Goal: Find specific page/section: Find specific page/section

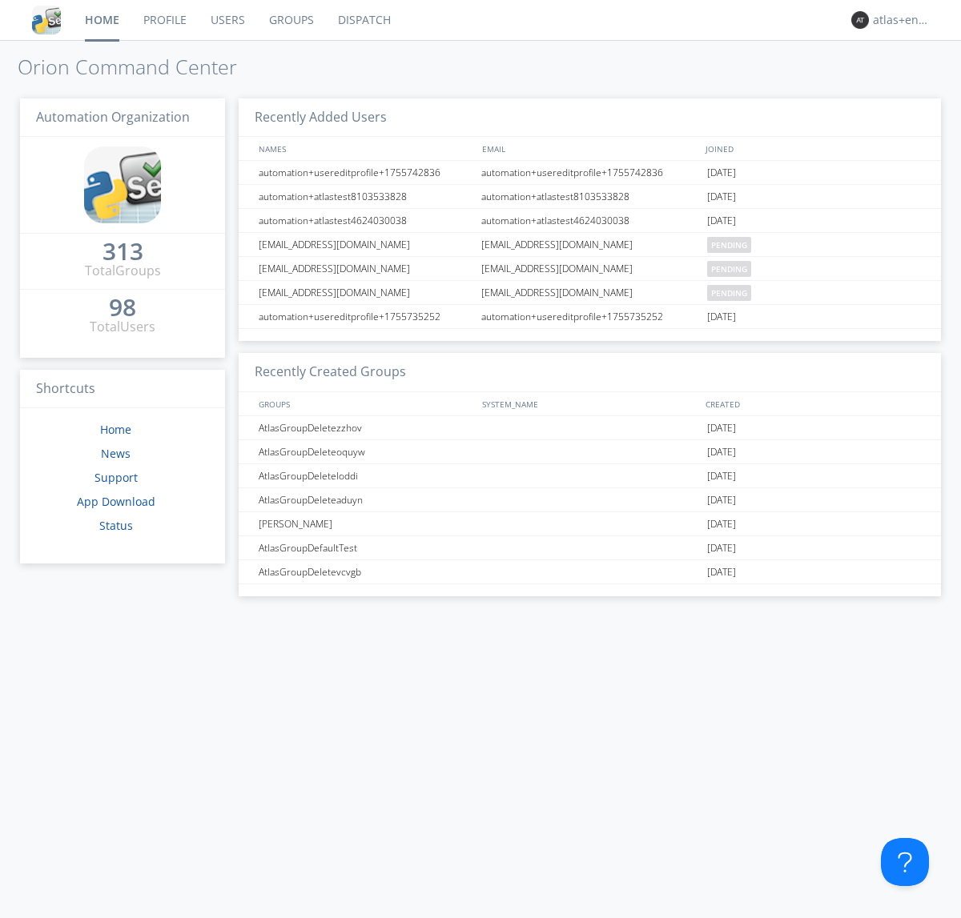
click at [363, 20] on link "Dispatch" at bounding box center [364, 20] width 77 height 40
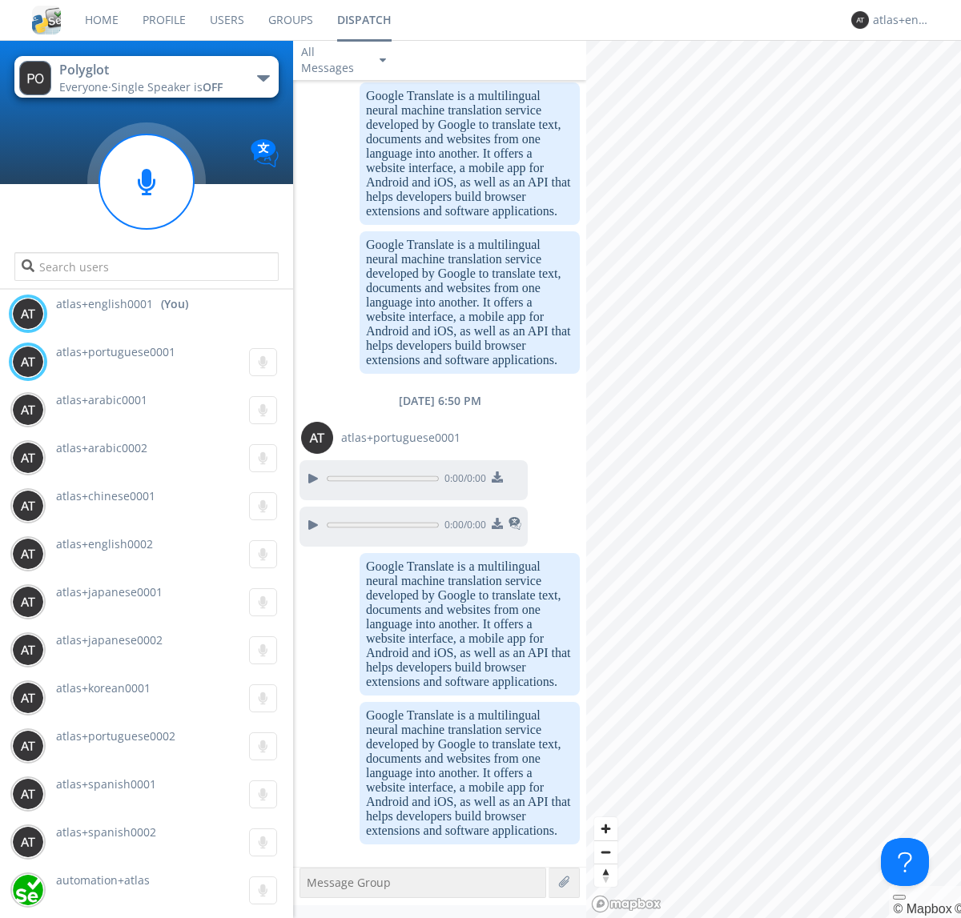
scroll to position [1298, 0]
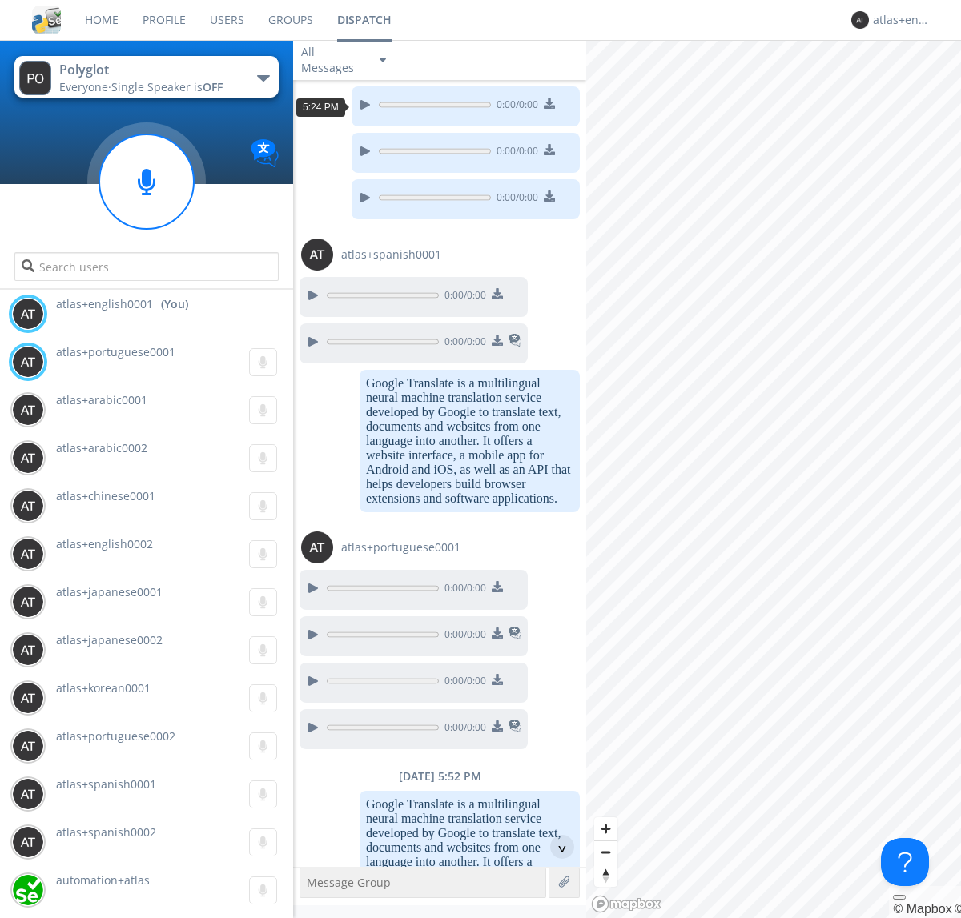
scroll to position [2459, 0]
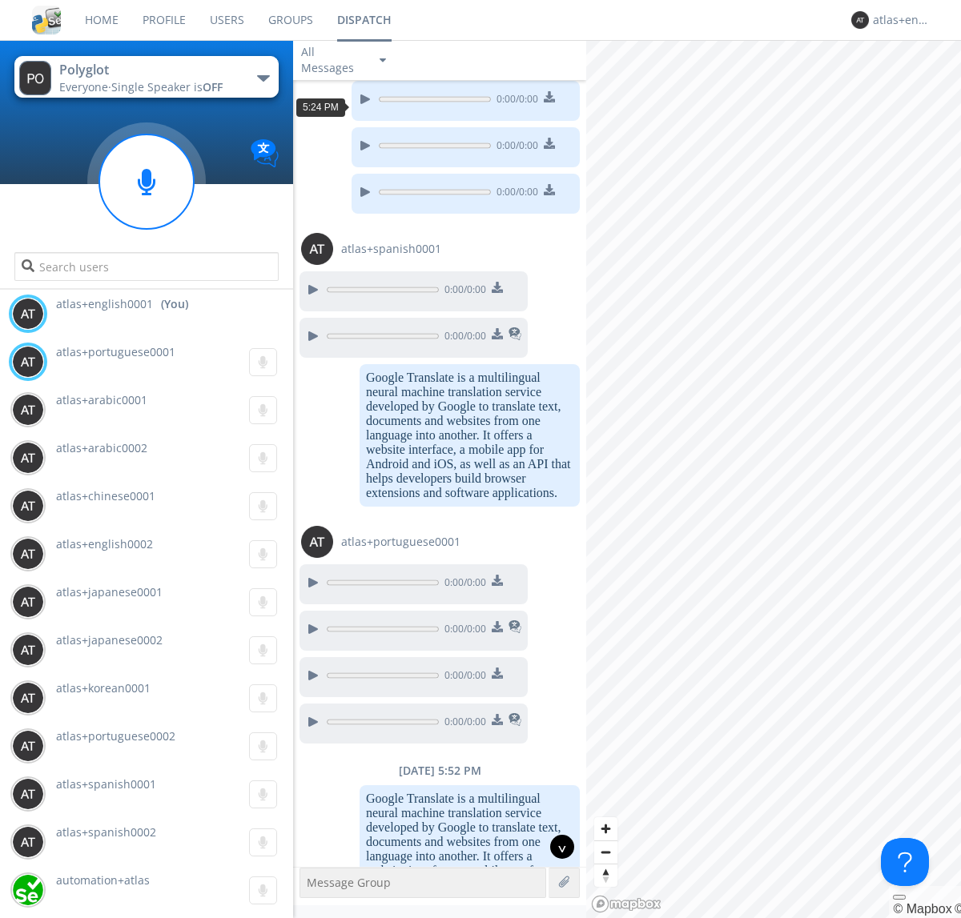
click at [556, 847] on div "^" at bounding box center [562, 847] width 24 height 24
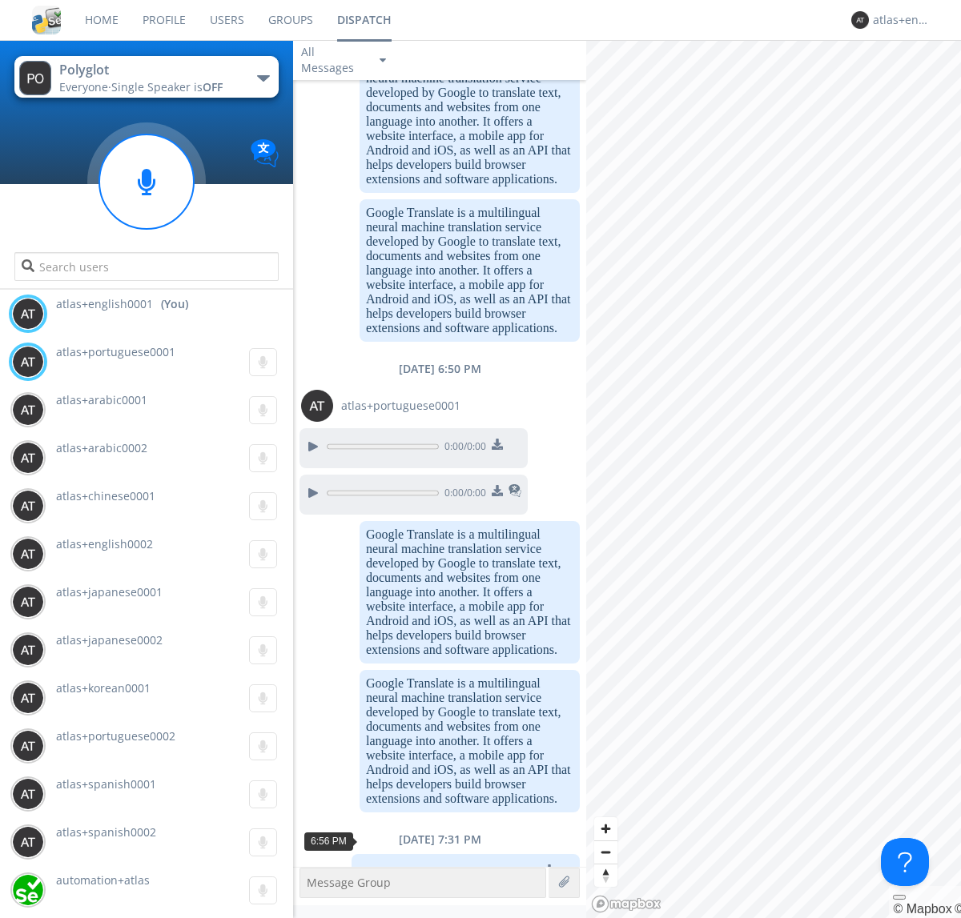
scroll to position [3680, 0]
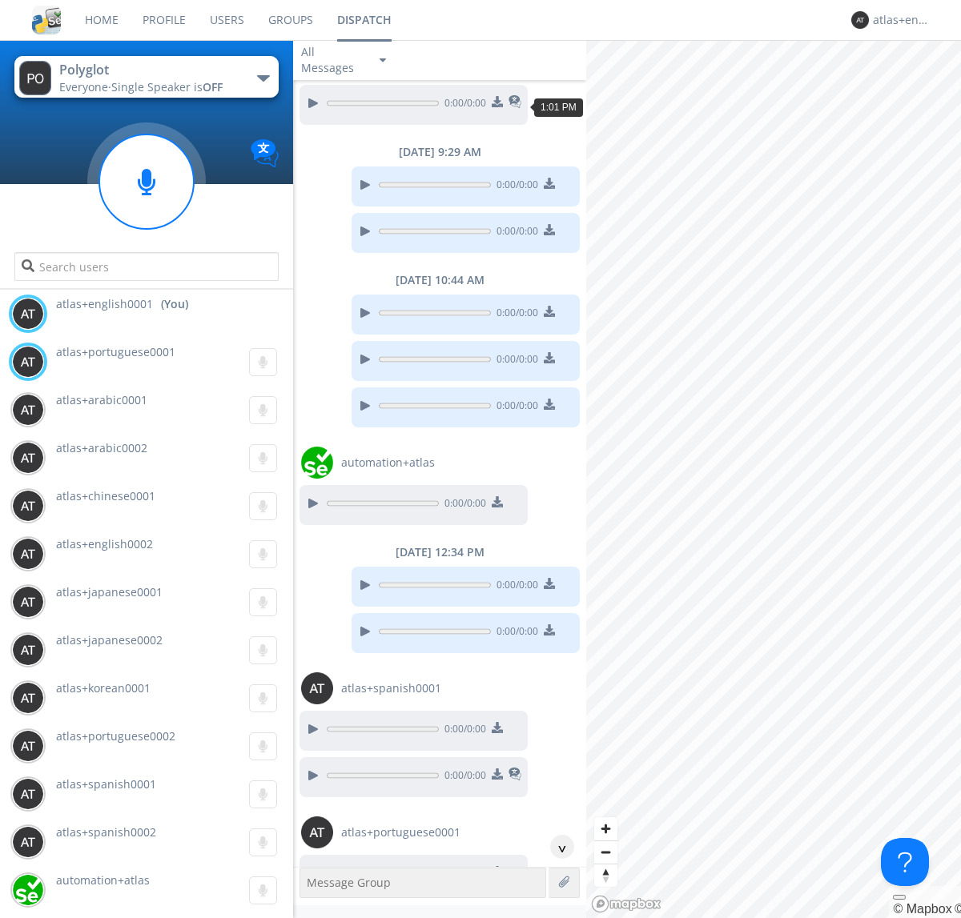
scroll to position [1255, 0]
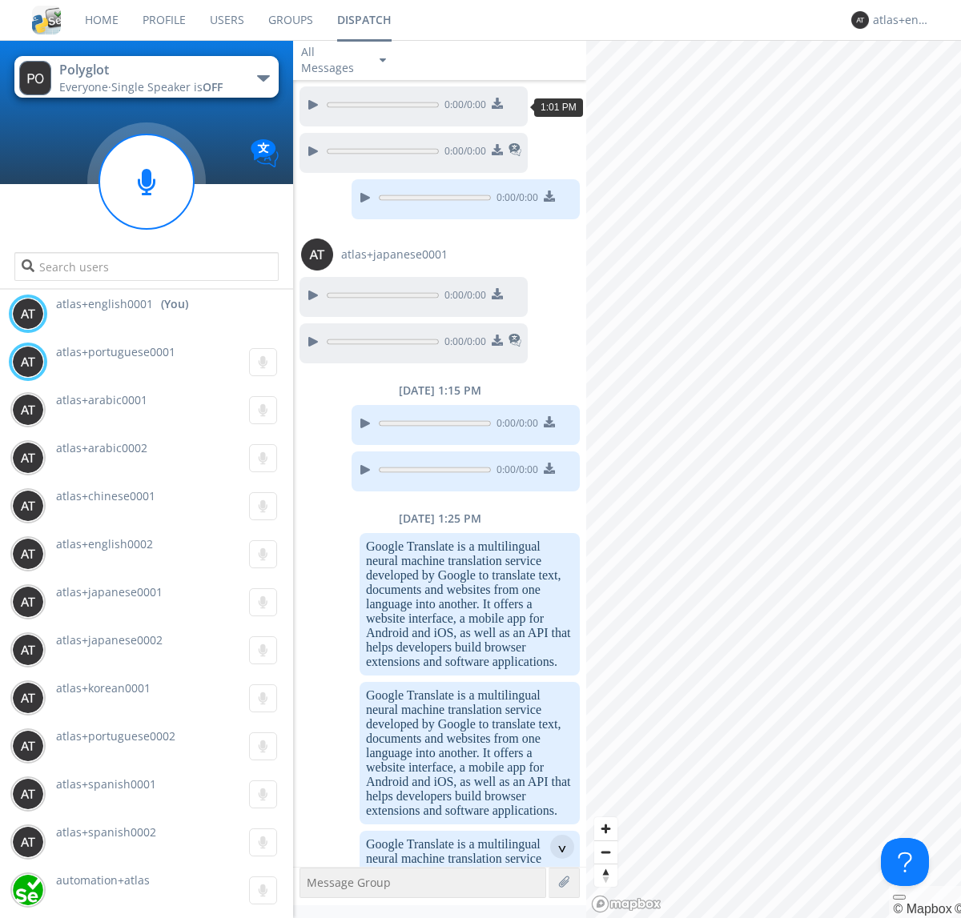
click at [556, 847] on div "^" at bounding box center [562, 847] width 24 height 24
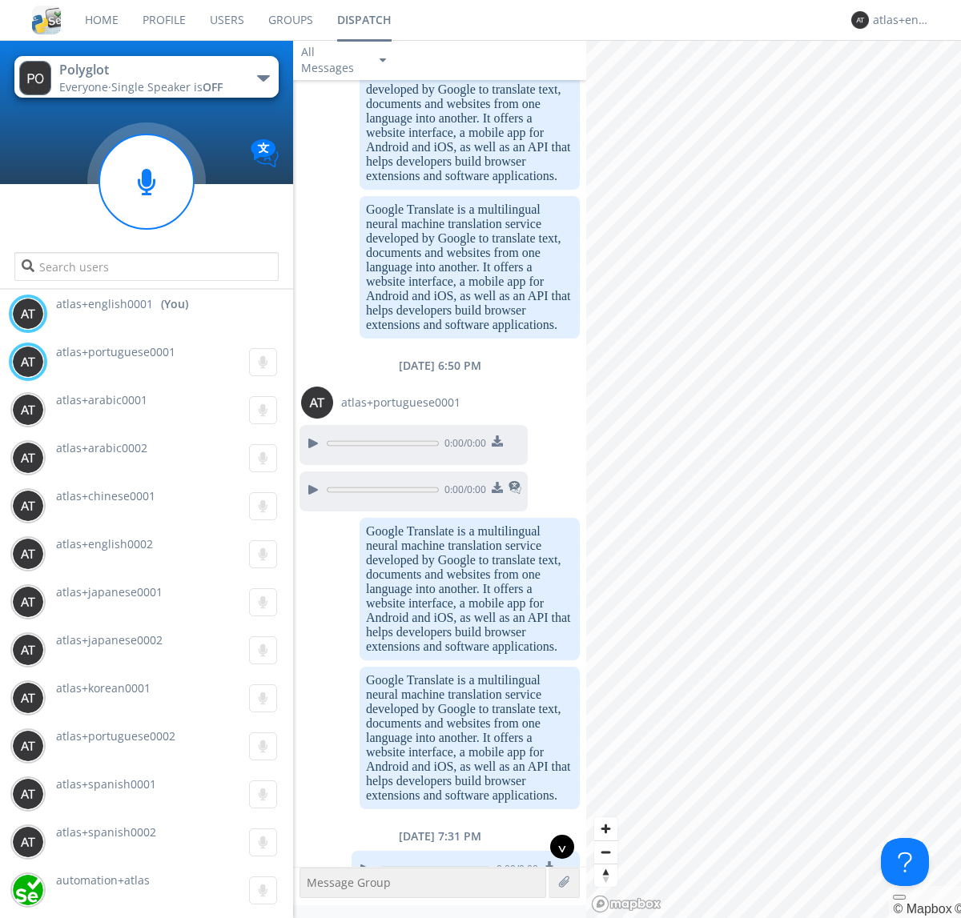
scroll to position [4814, 0]
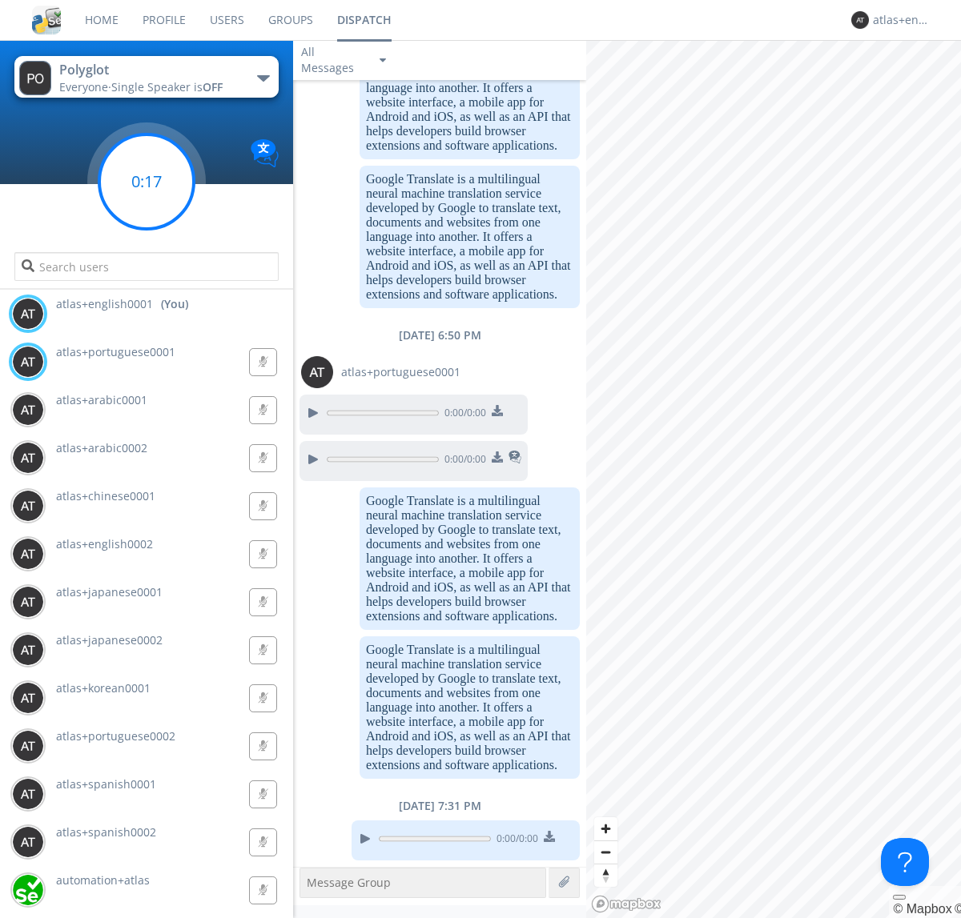
click at [147, 182] on g at bounding box center [146, 182] width 94 height 94
